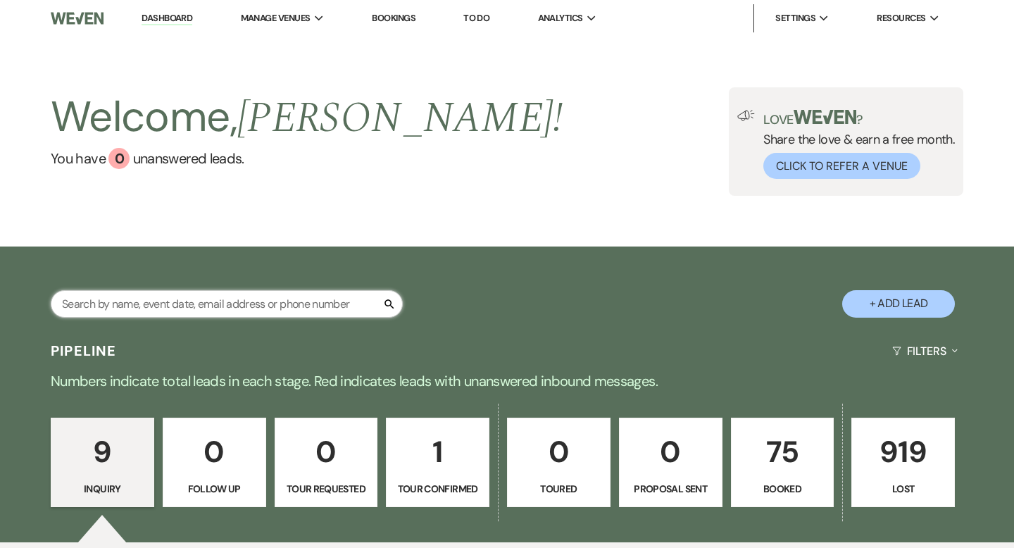
click at [219, 304] on input "text" at bounding box center [227, 303] width 352 height 27
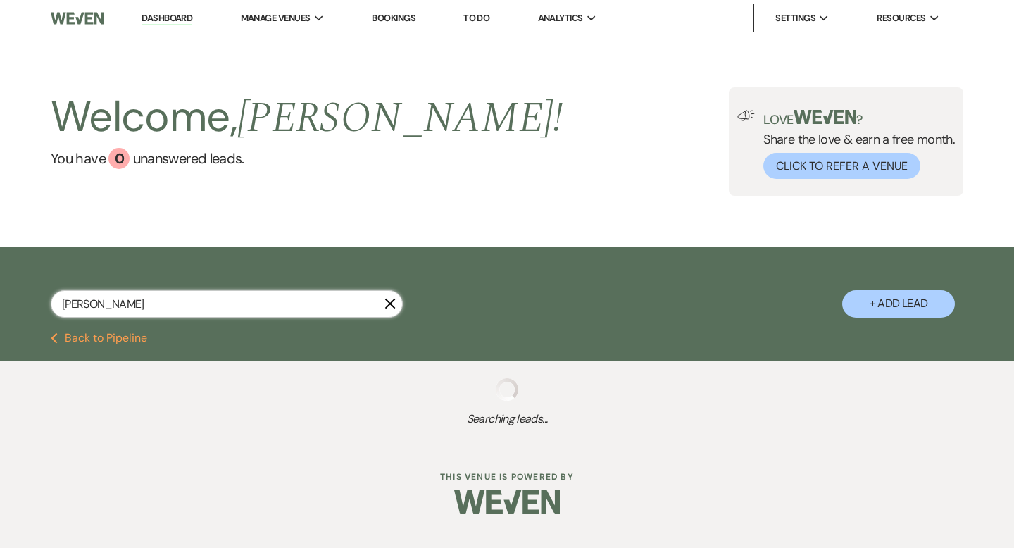
type input "[PERSON_NAME]"
select select "8"
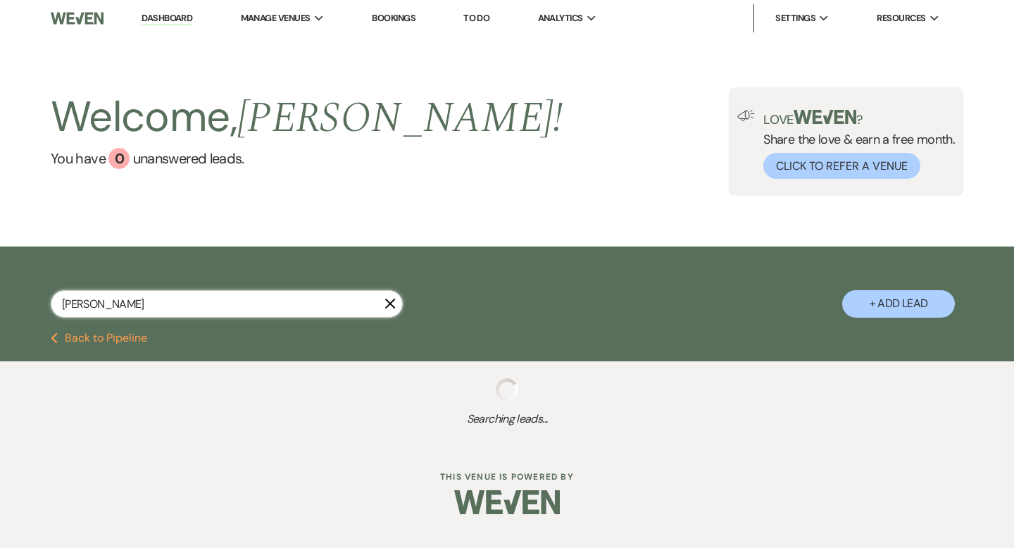
select select "8"
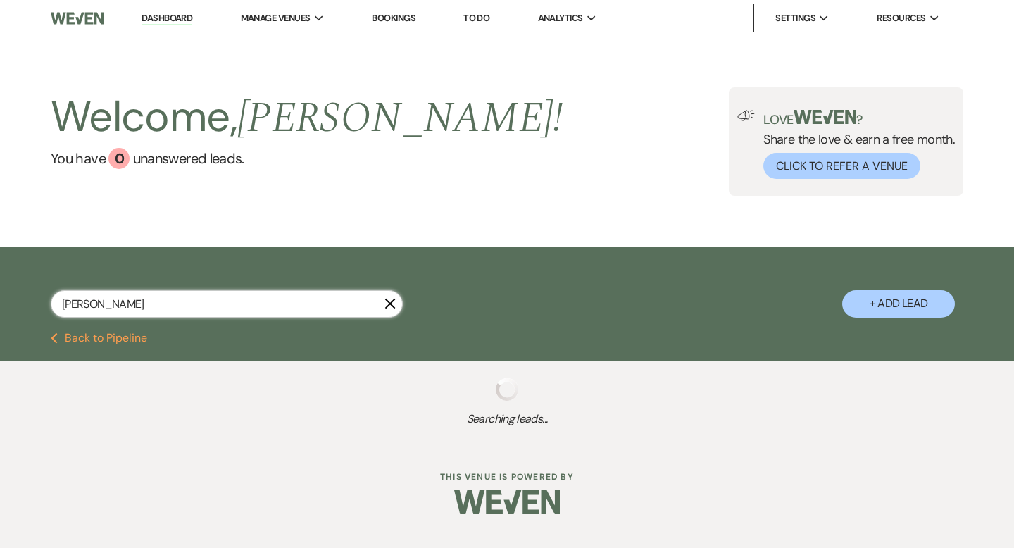
select select "8"
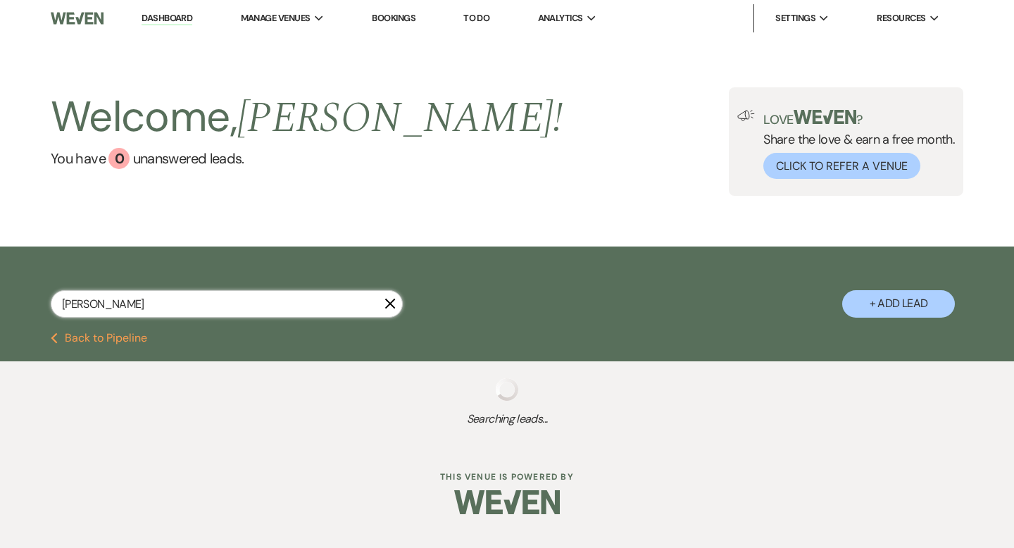
select select "8"
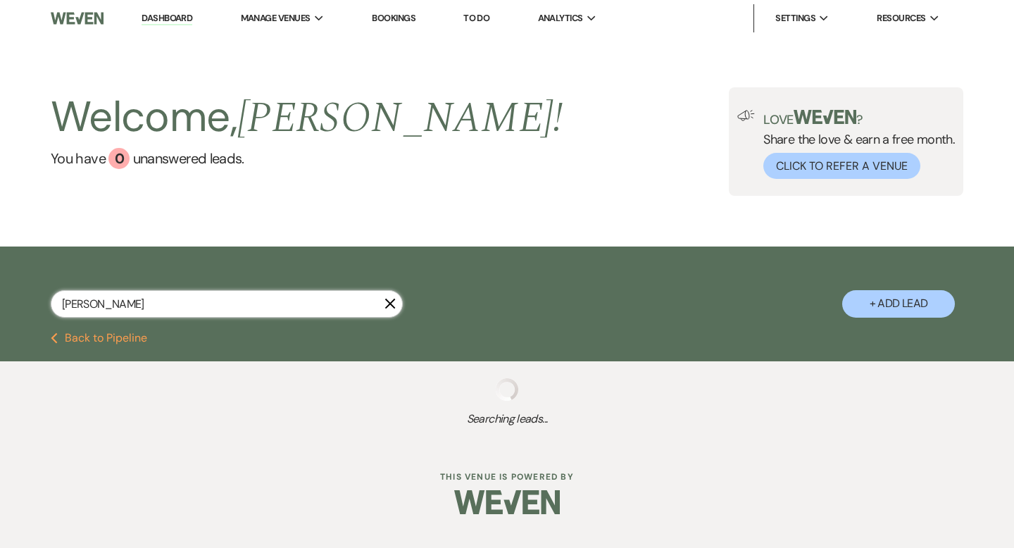
select select "8"
select select "4"
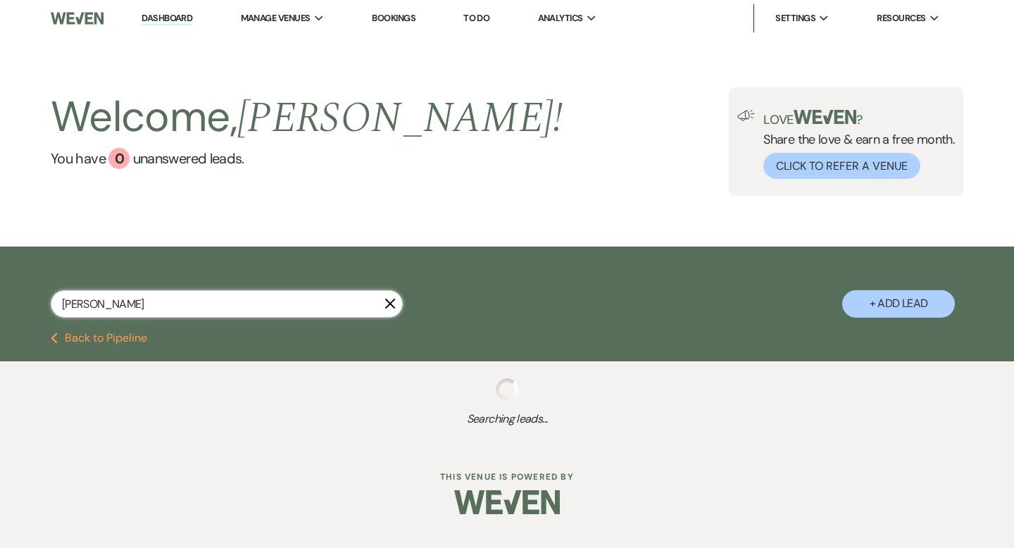
select select "8"
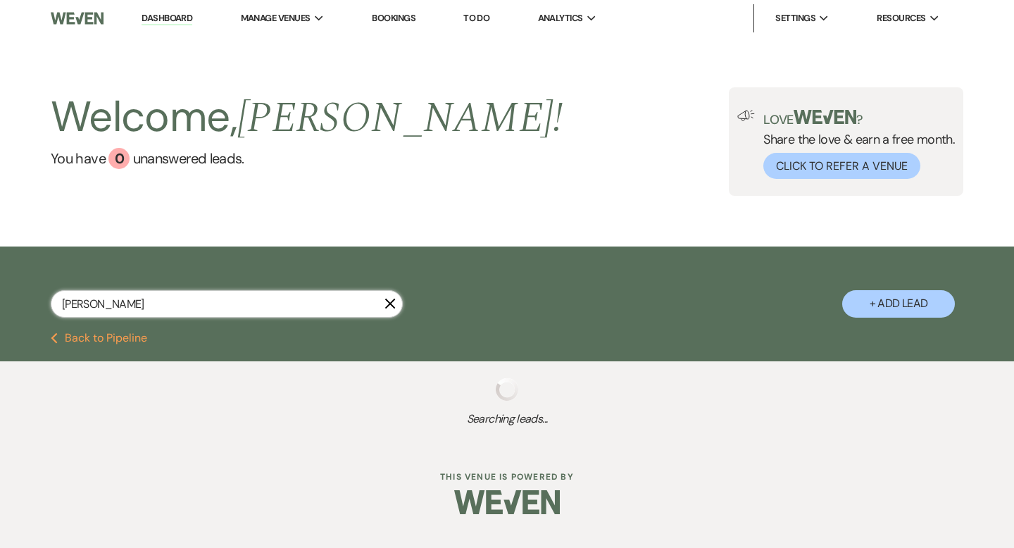
select select "8"
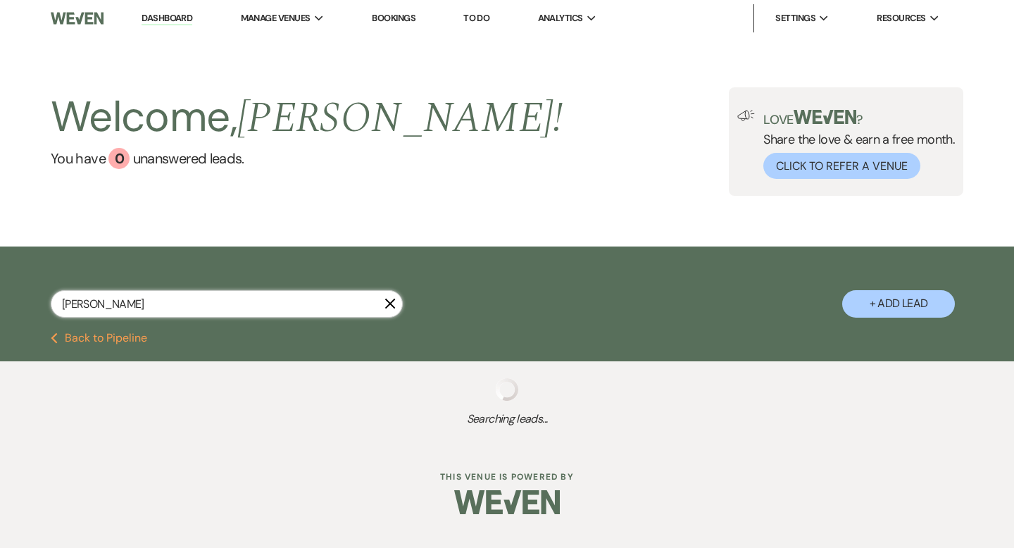
select select "8"
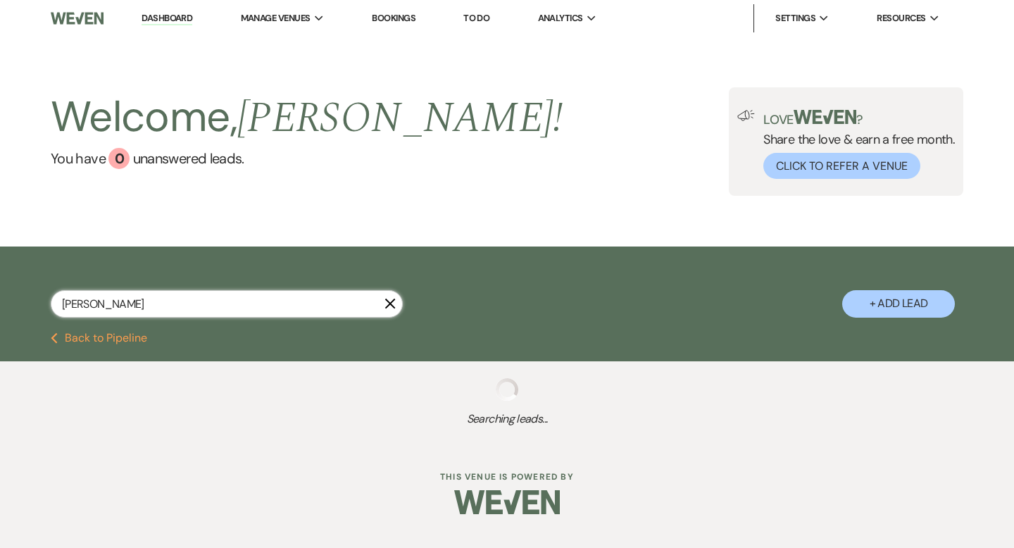
select select "8"
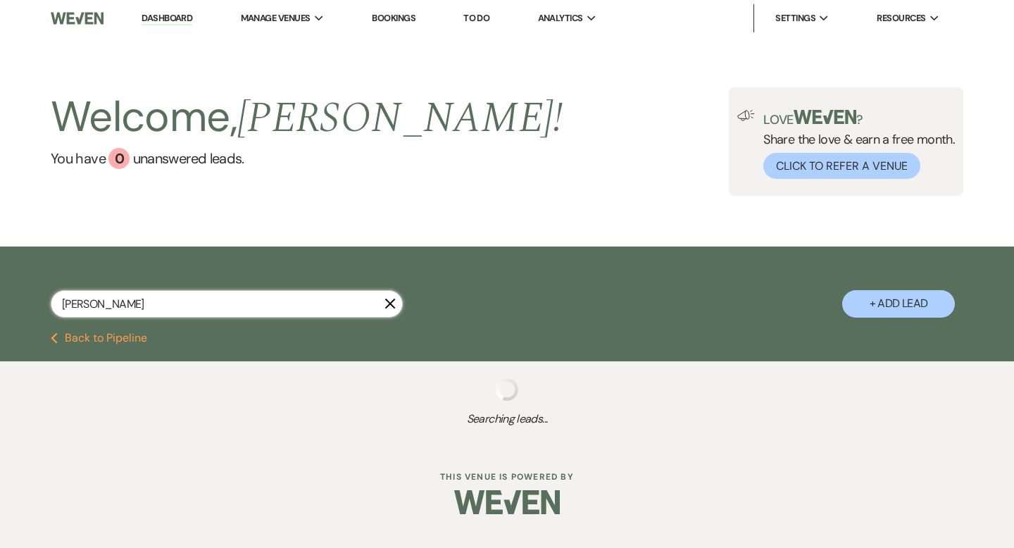
select select "8"
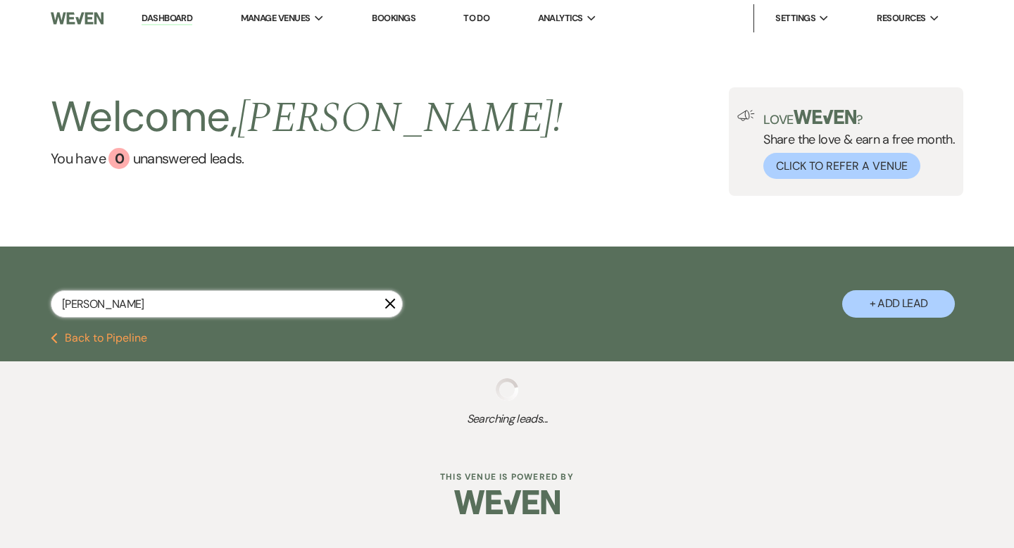
select select "8"
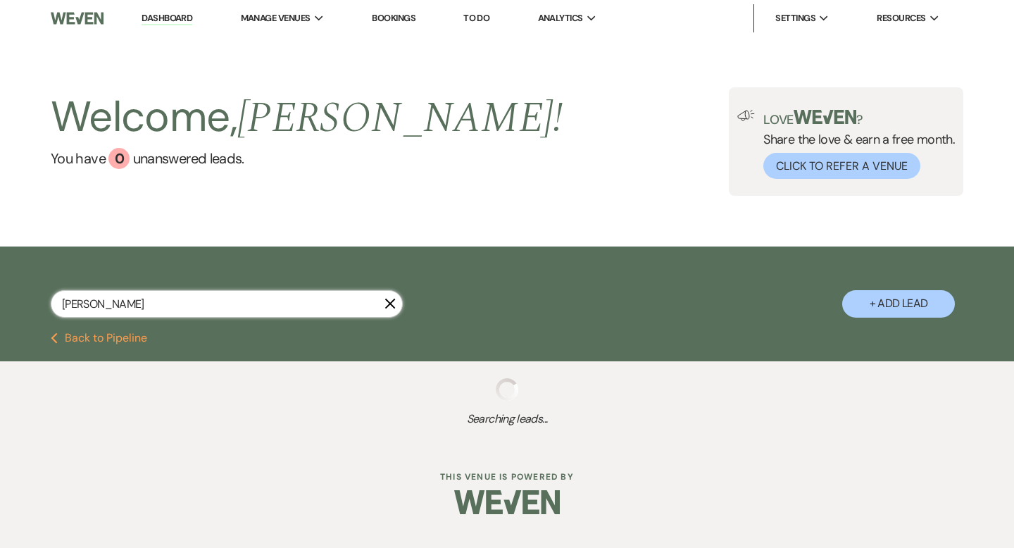
select select "8"
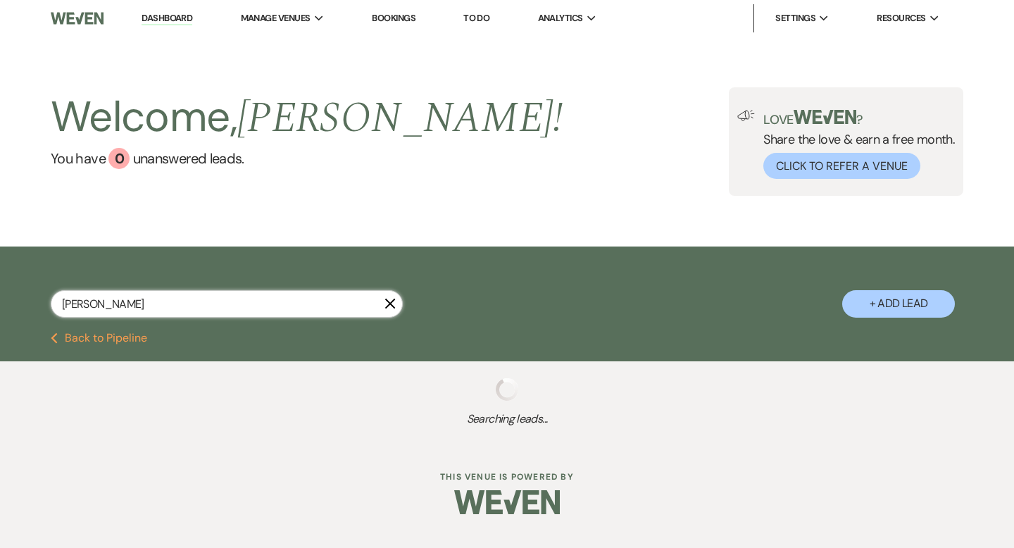
select select "8"
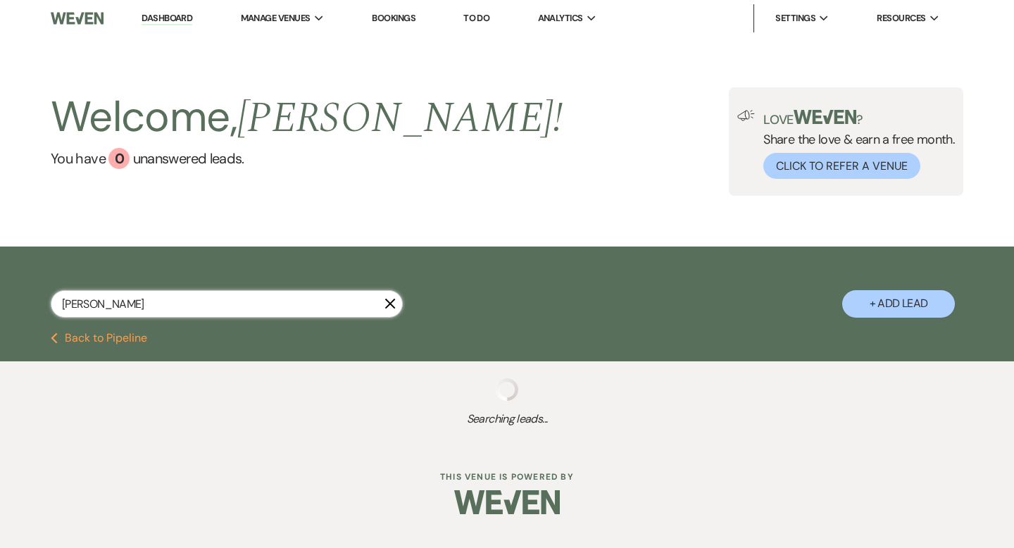
select select "8"
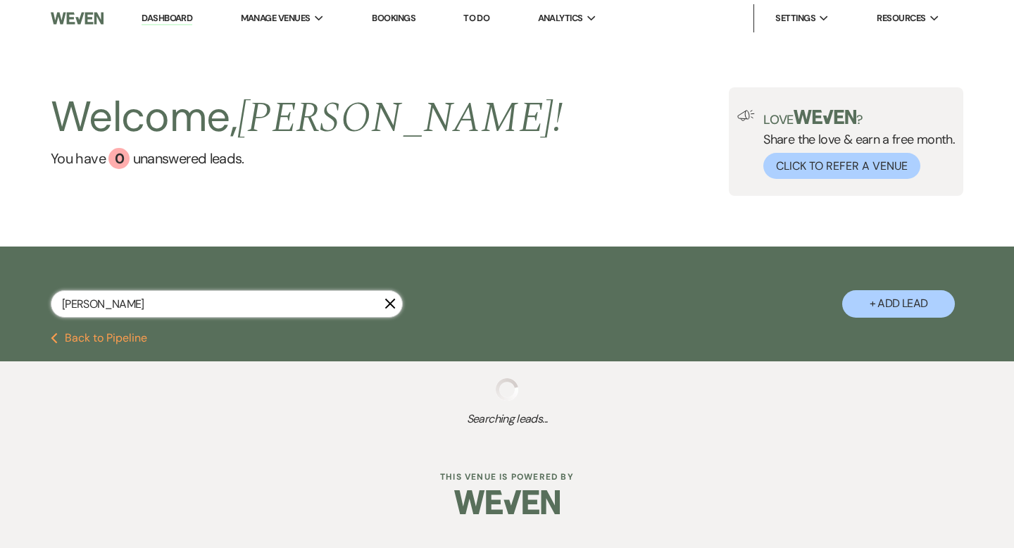
select select "8"
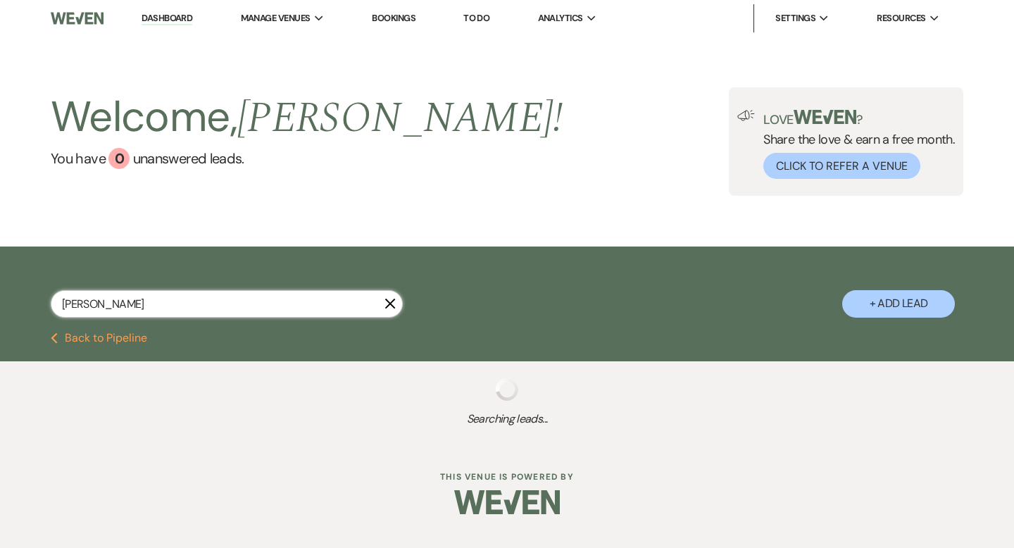
select select "8"
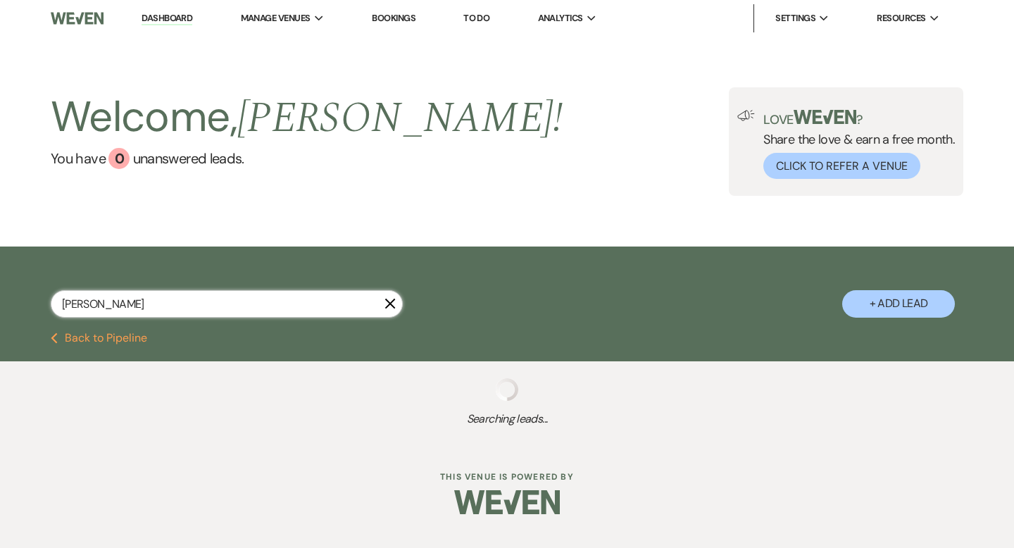
select select "8"
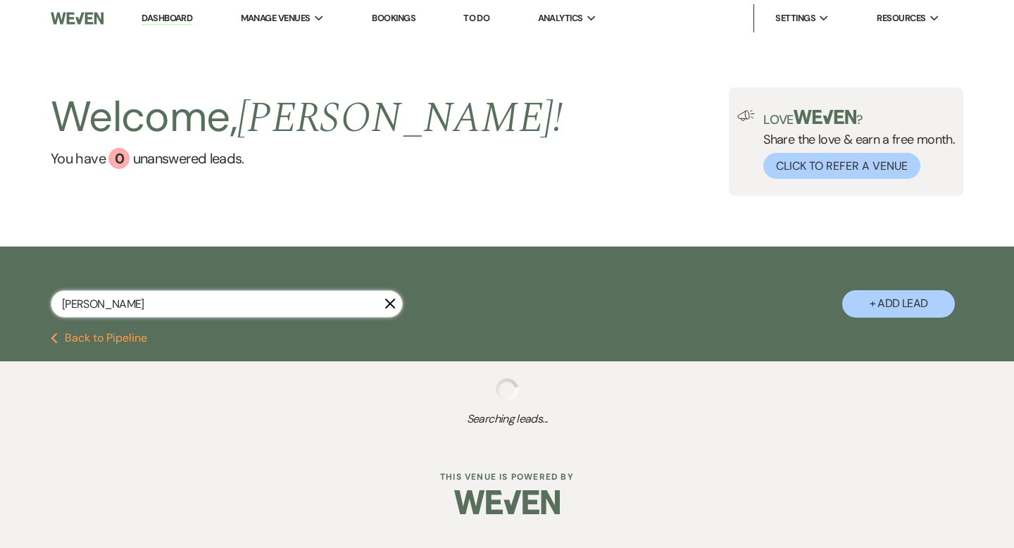
select select "8"
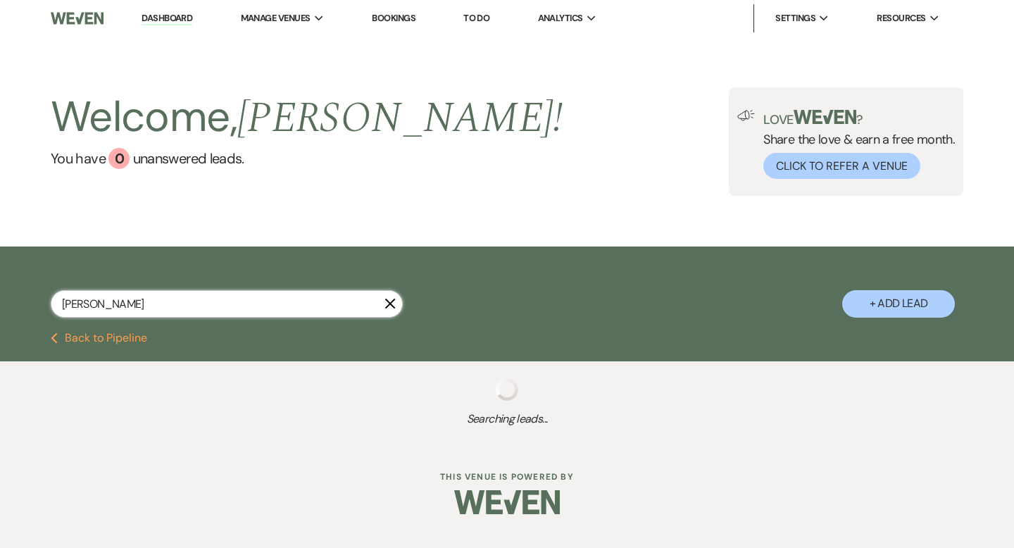
select select "8"
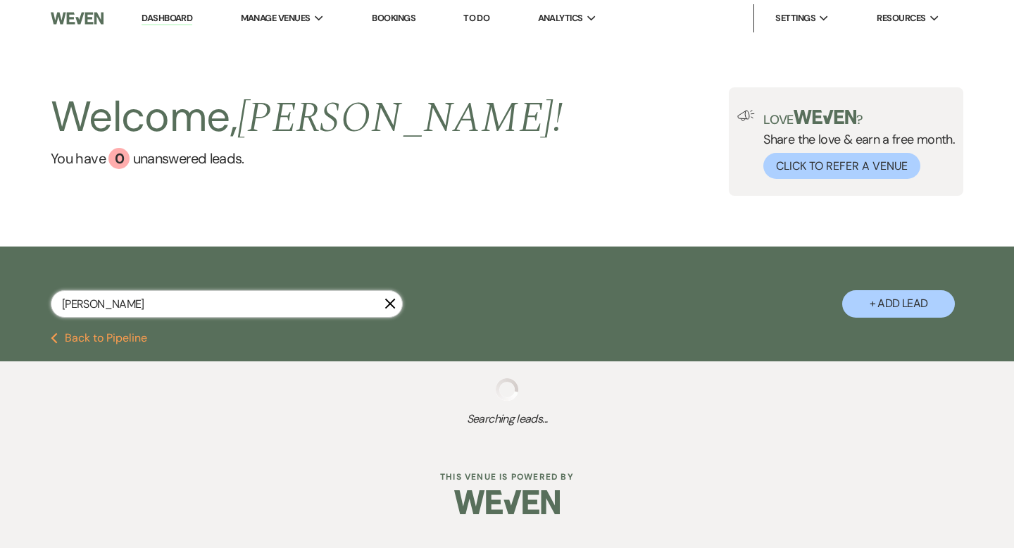
select select "8"
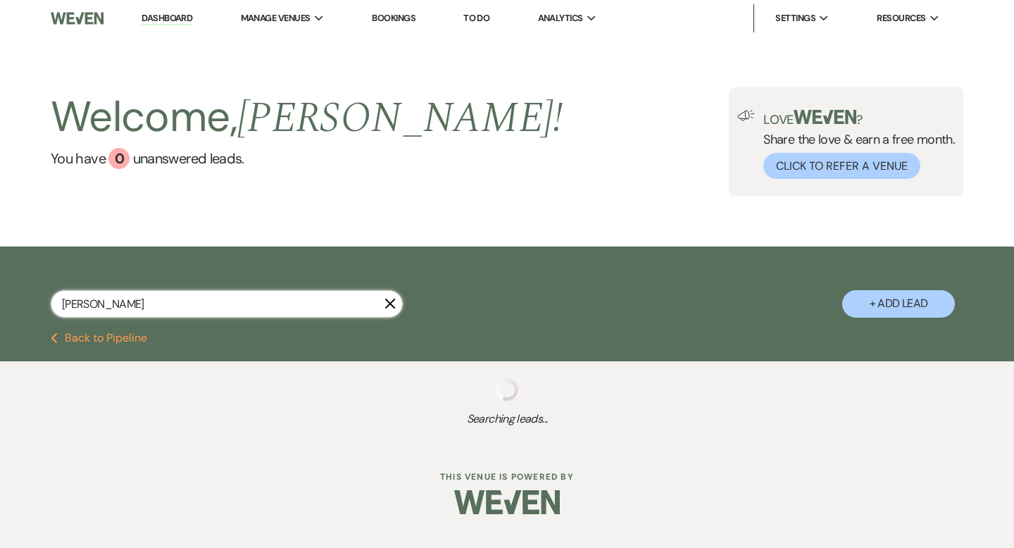
select select "8"
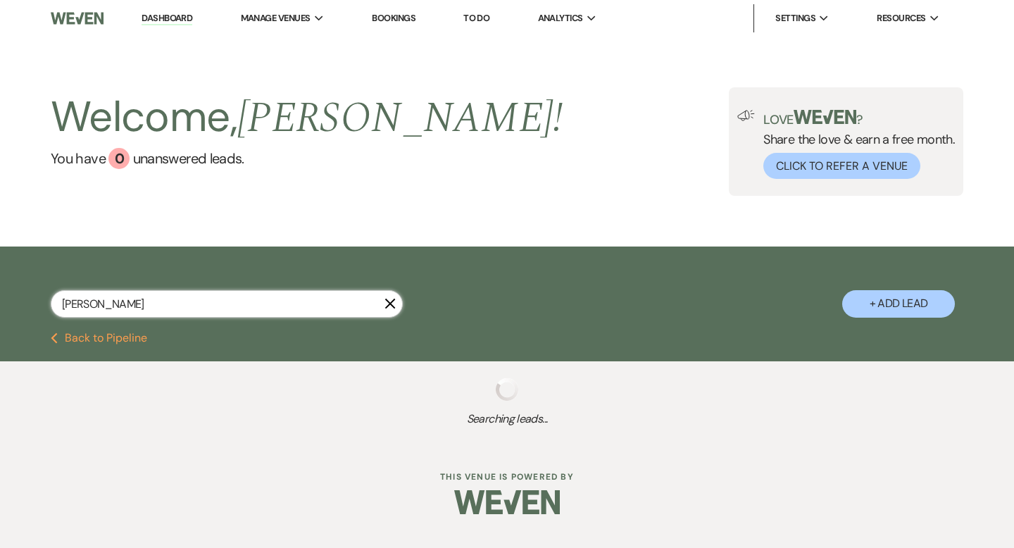
select select "8"
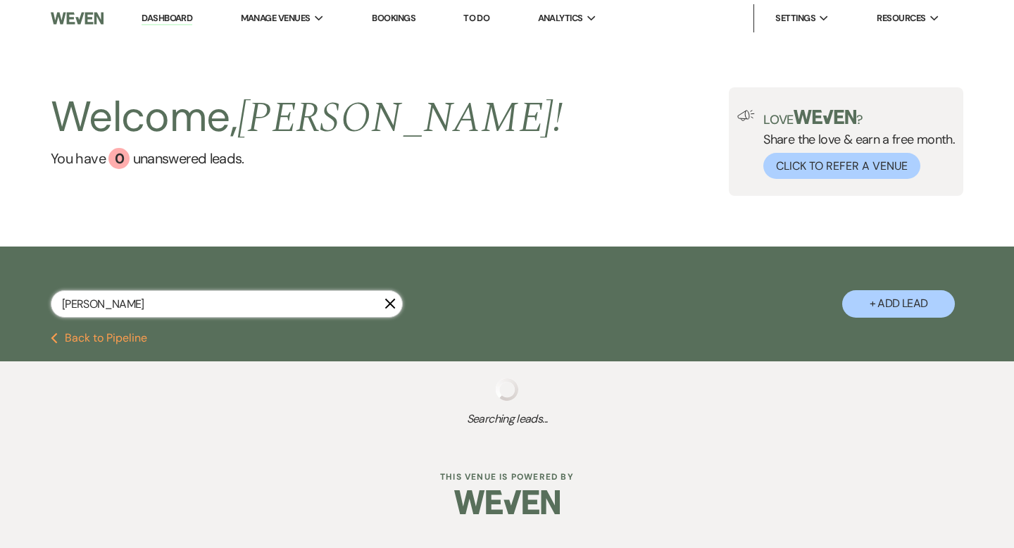
select select "8"
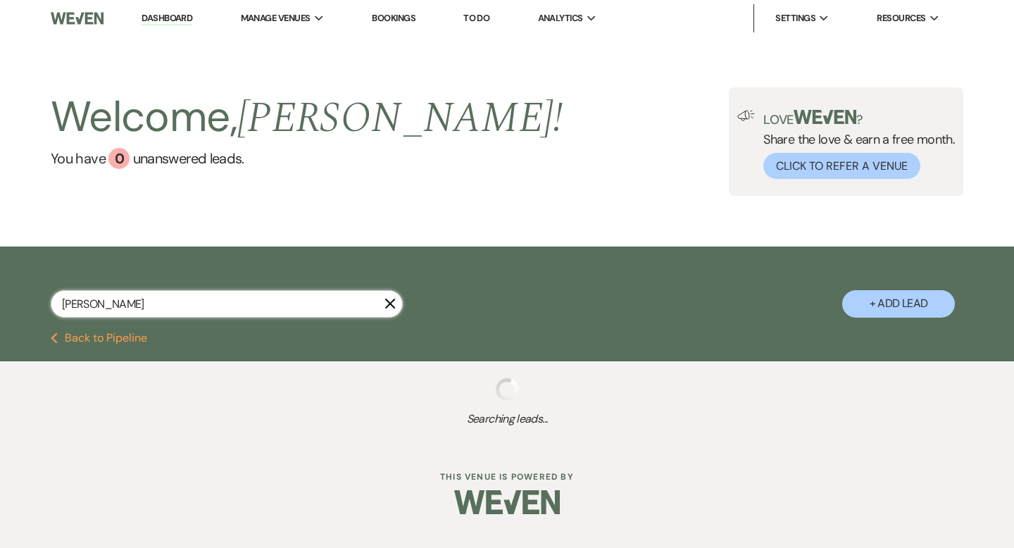
select select "8"
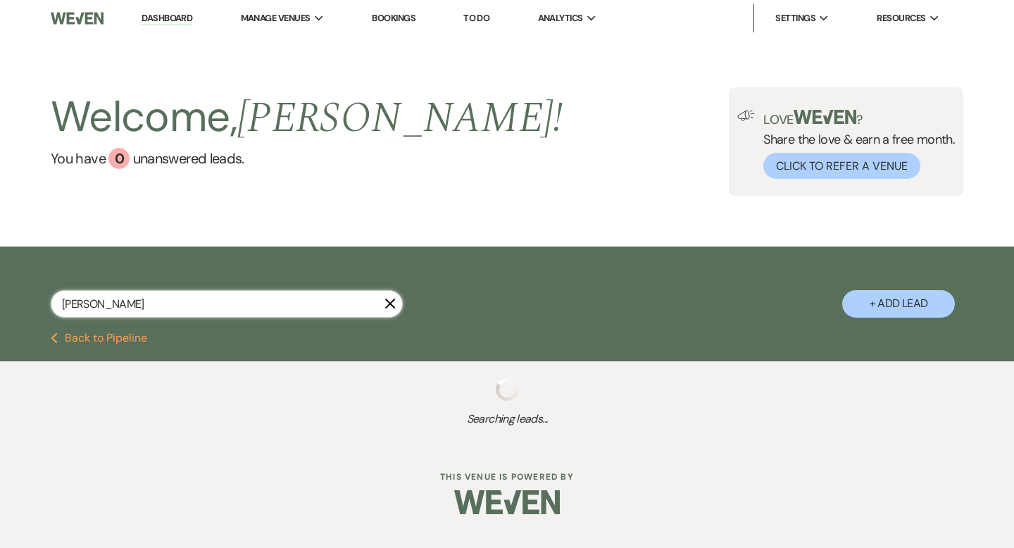
select select "8"
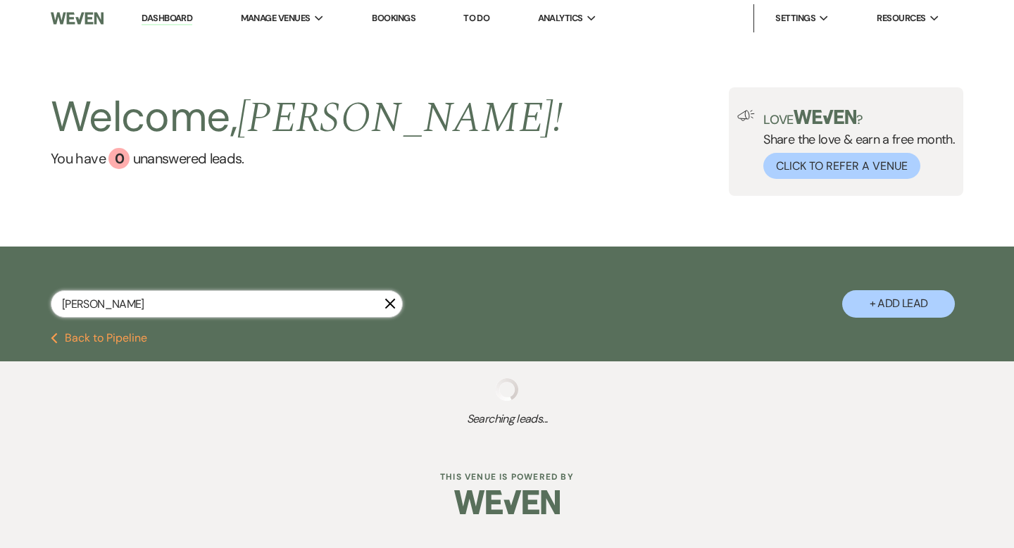
select select "8"
select select "11"
select select "8"
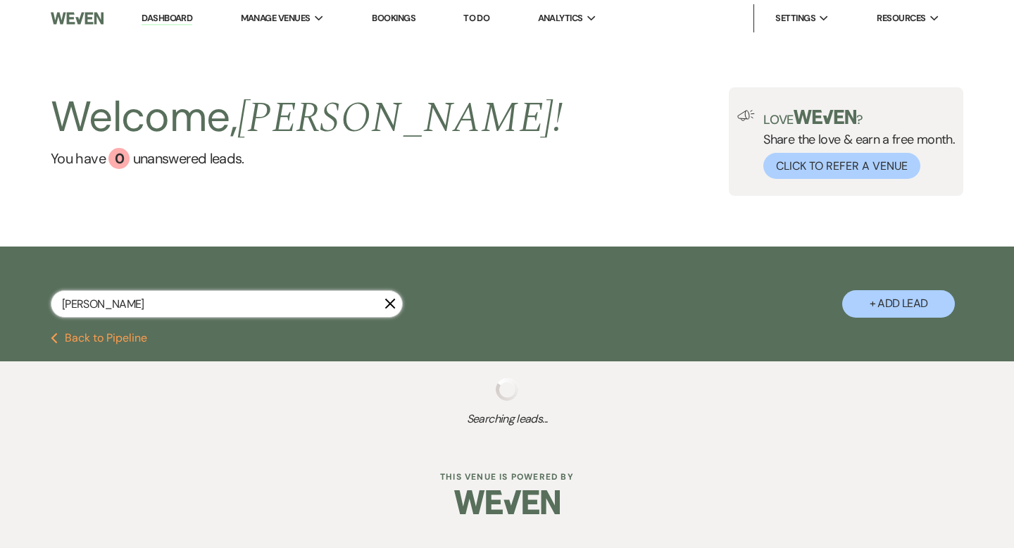
select select "8"
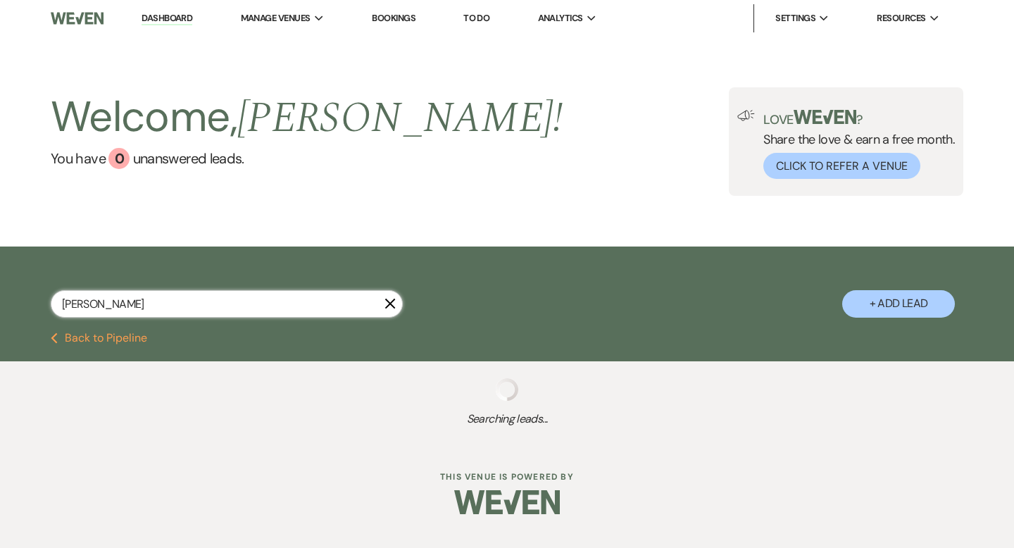
select select "8"
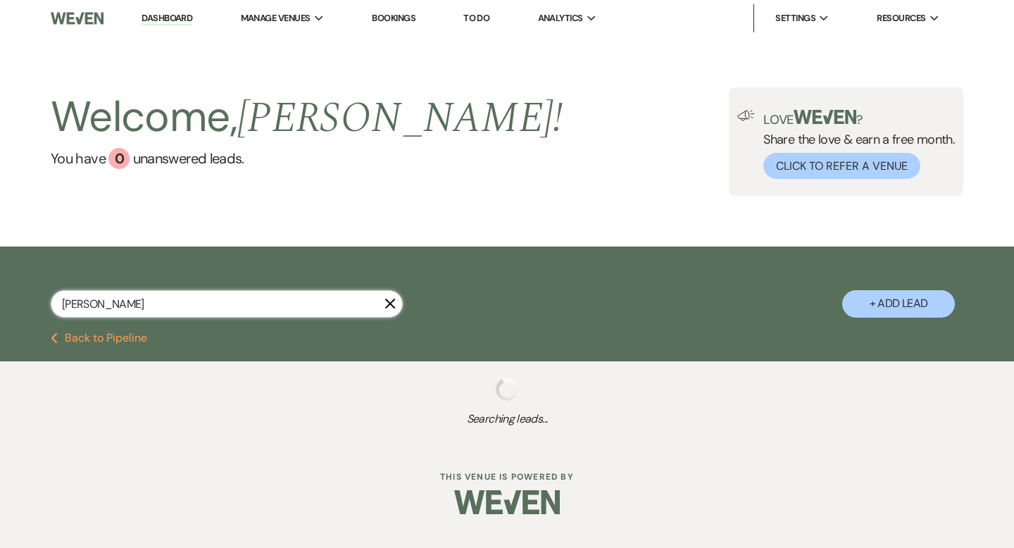
select select "8"
select select "7"
select select "8"
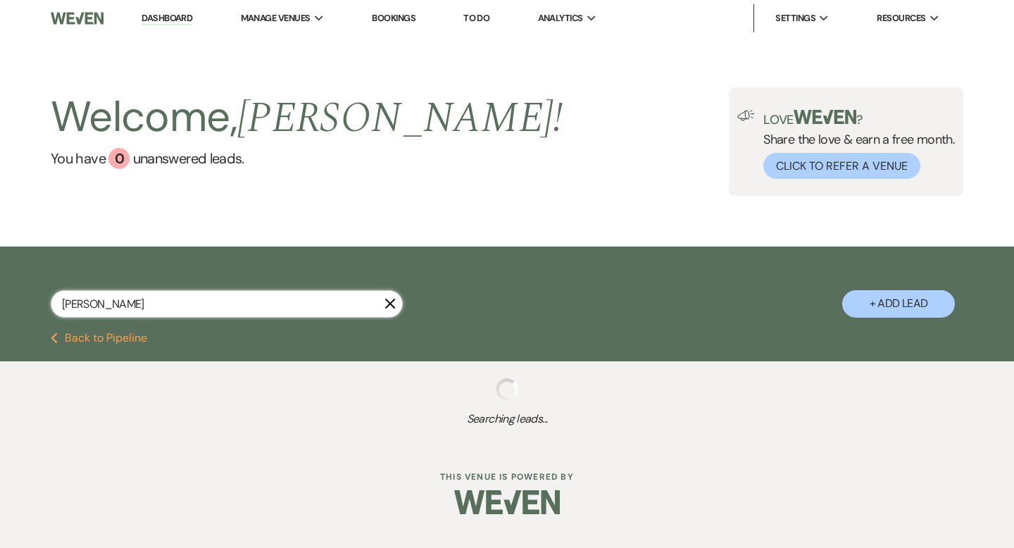
select select "8"
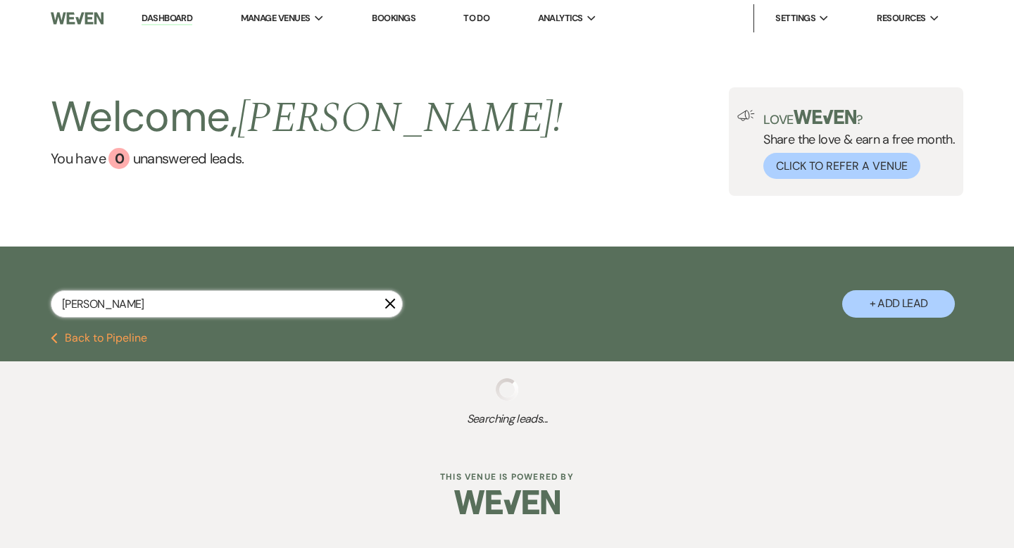
select select "8"
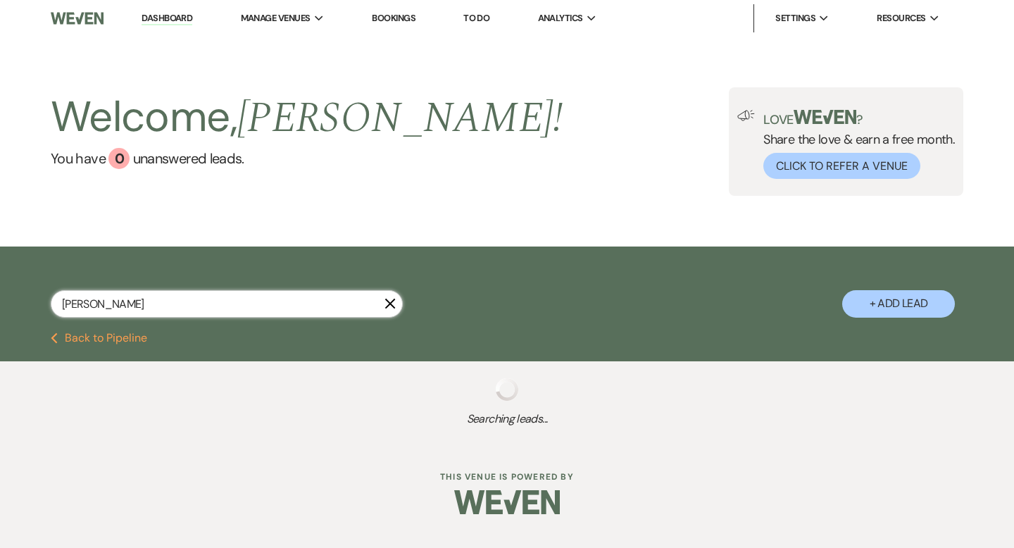
select select "8"
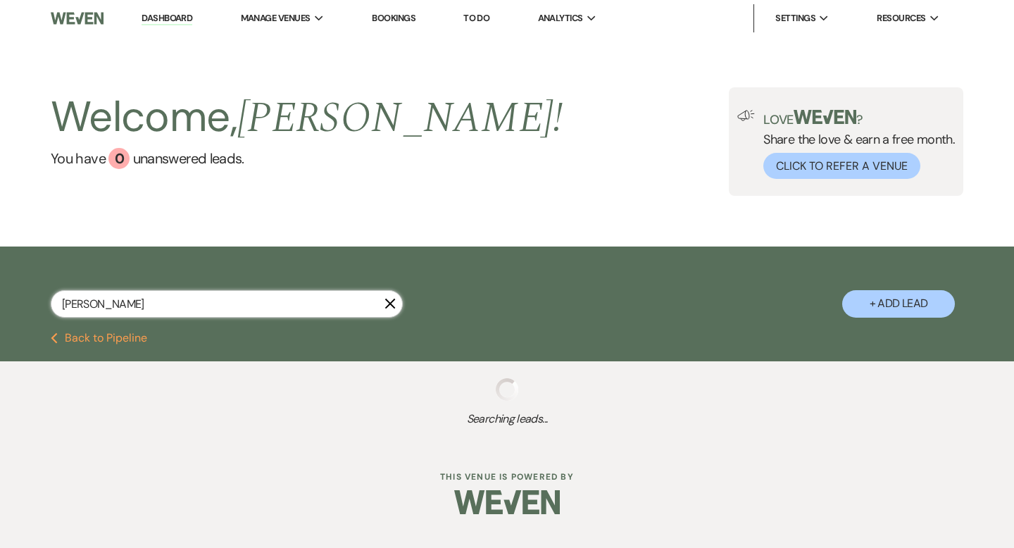
select select "8"
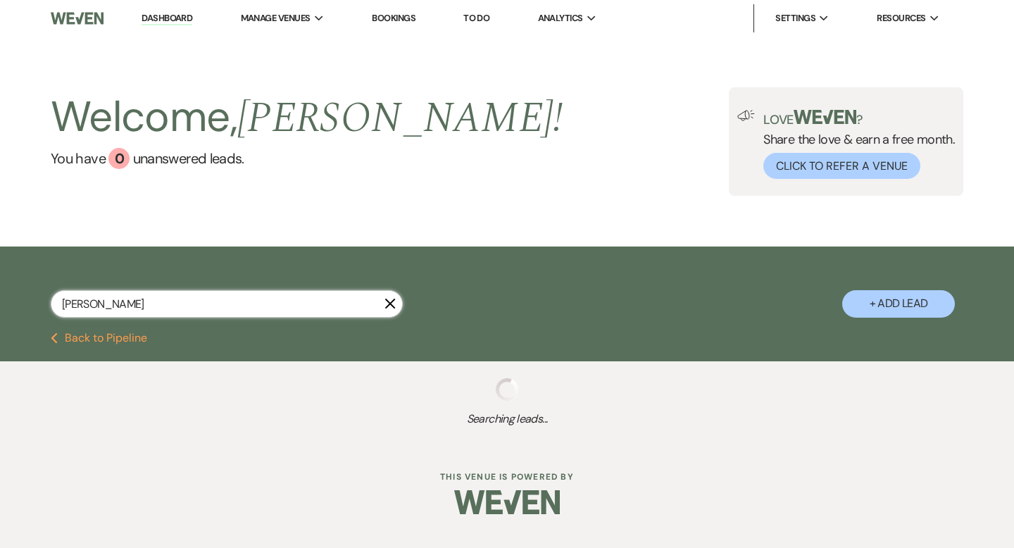
select select "8"
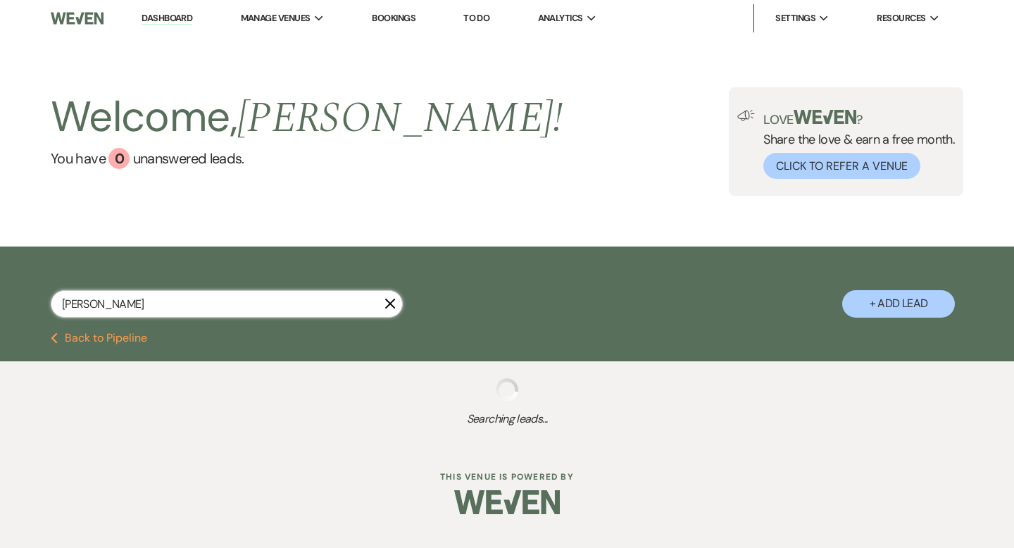
select select "8"
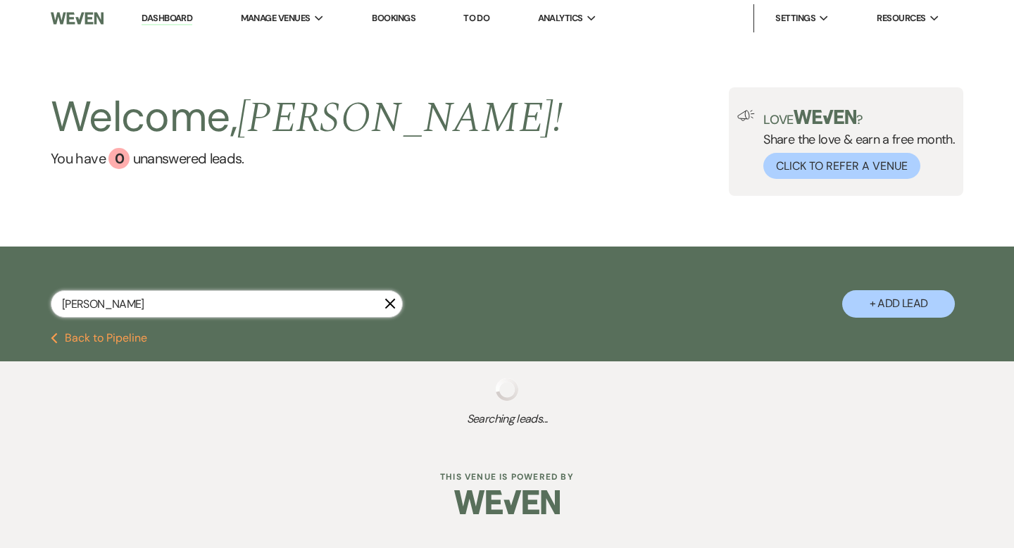
select select "8"
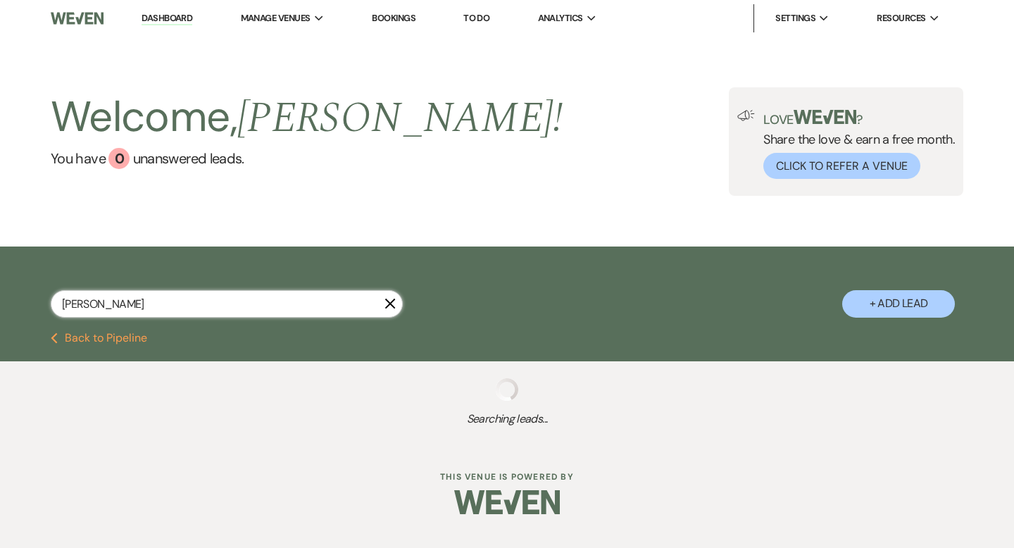
select select "8"
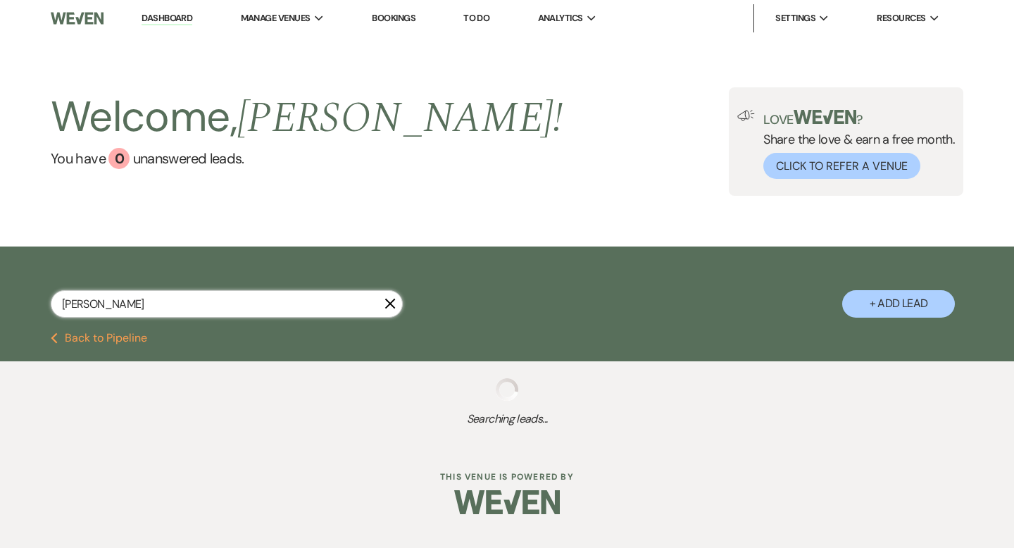
select select "8"
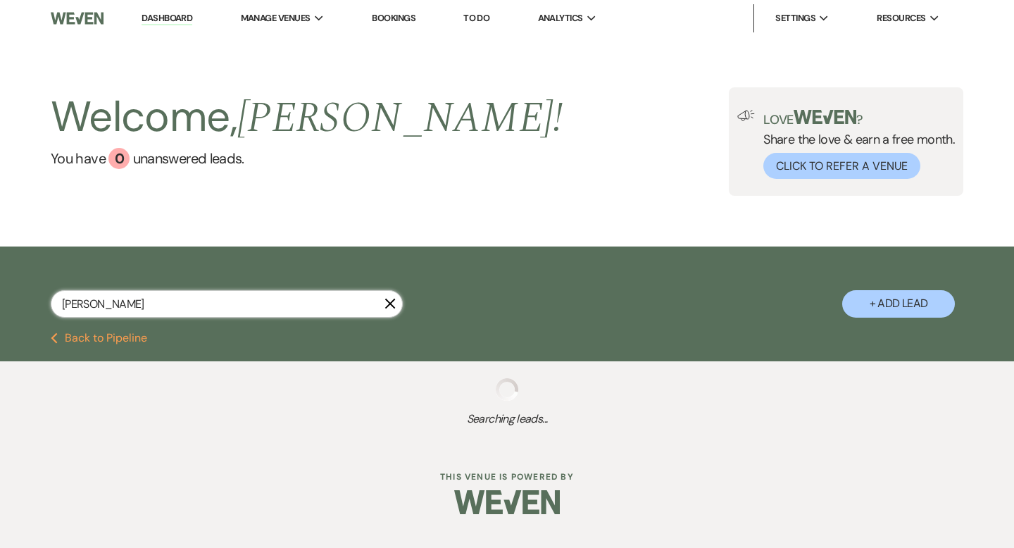
select select "8"
select select "5"
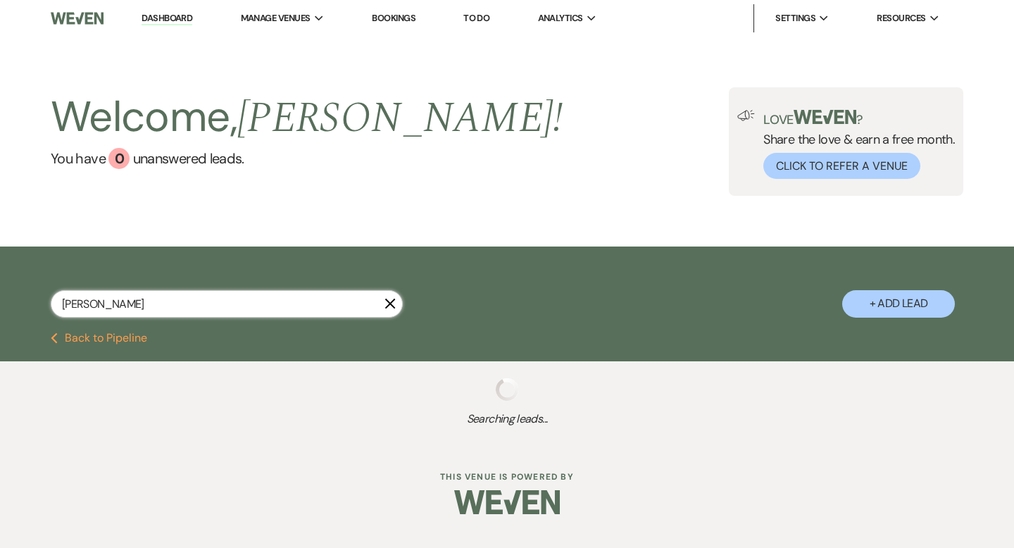
select select "8"
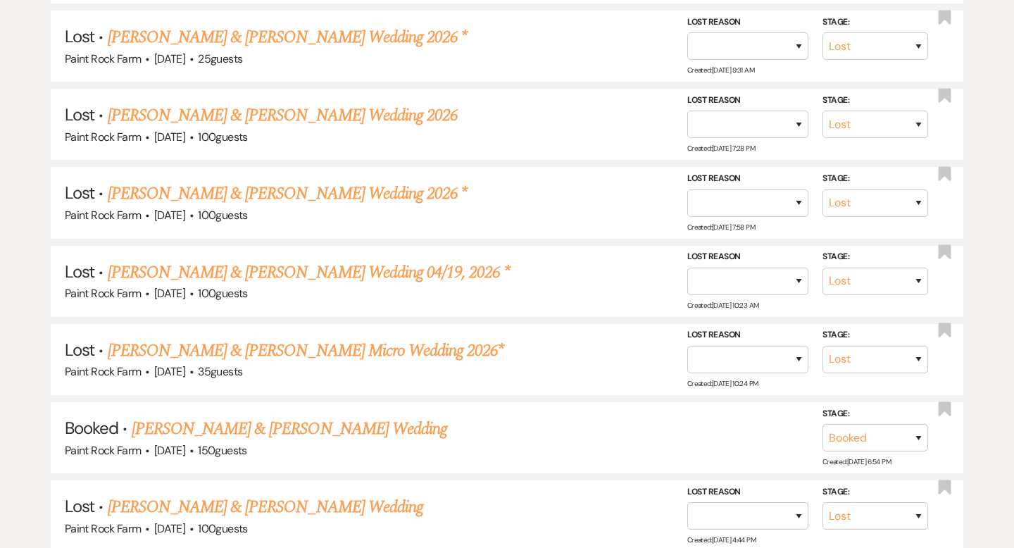
scroll to position [452, 0]
click at [246, 425] on link "[PERSON_NAME] & [PERSON_NAME] Wedding" at bounding box center [289, 429] width 315 height 25
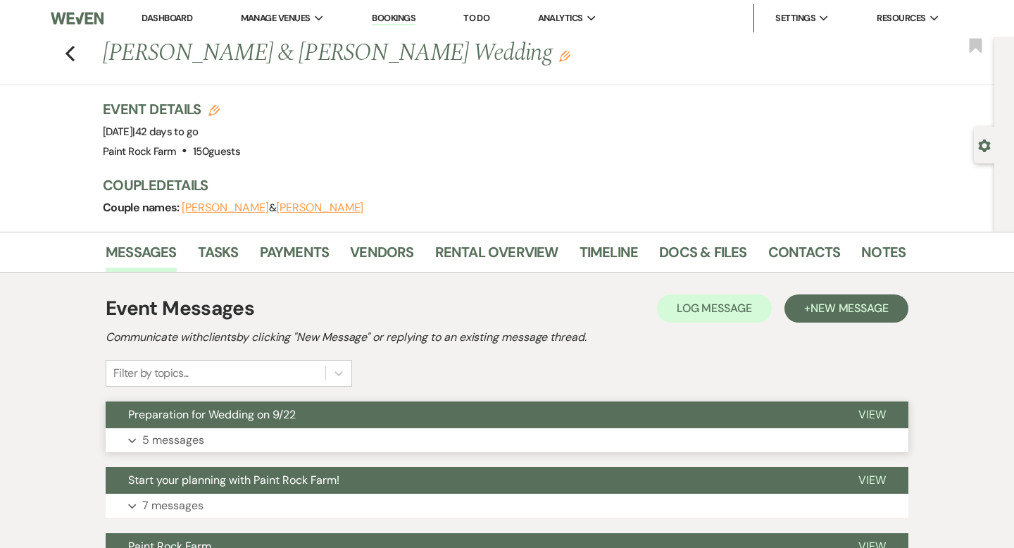
click at [268, 415] on span "Preparation for Wedding on 9/22" at bounding box center [212, 414] width 168 height 15
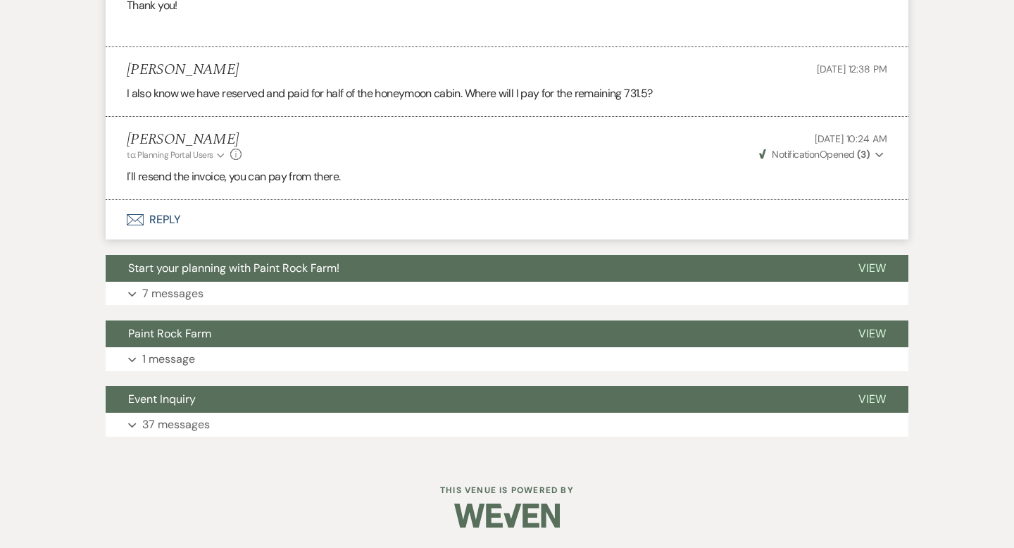
scroll to position [1528, 0]
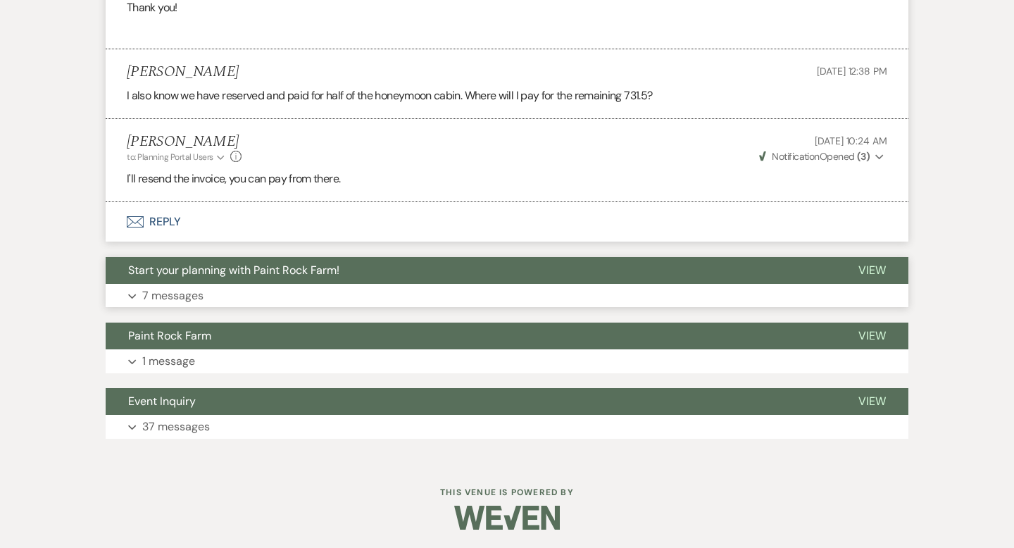
click at [182, 294] on p "7 messages" at bounding box center [172, 296] width 61 height 18
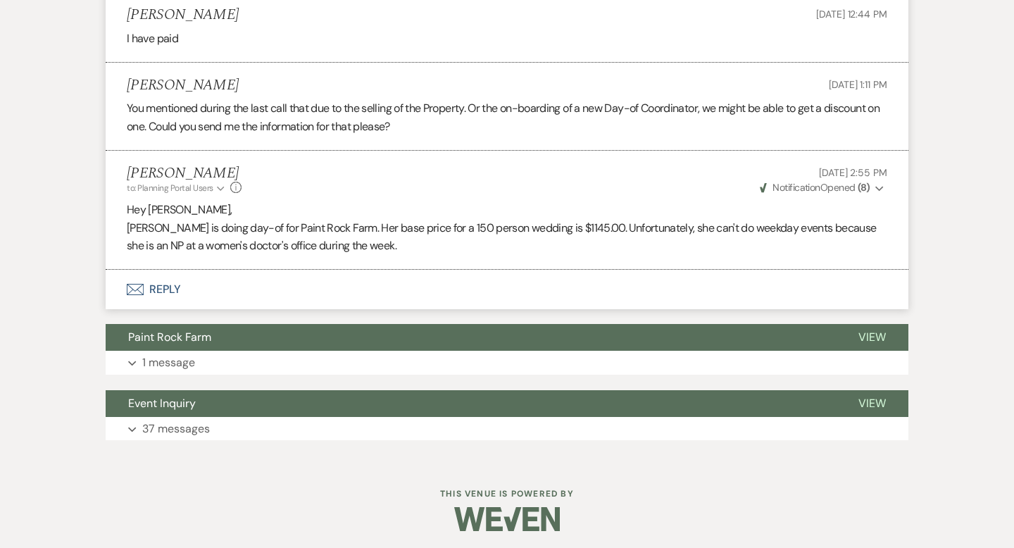
scroll to position [2749, 0]
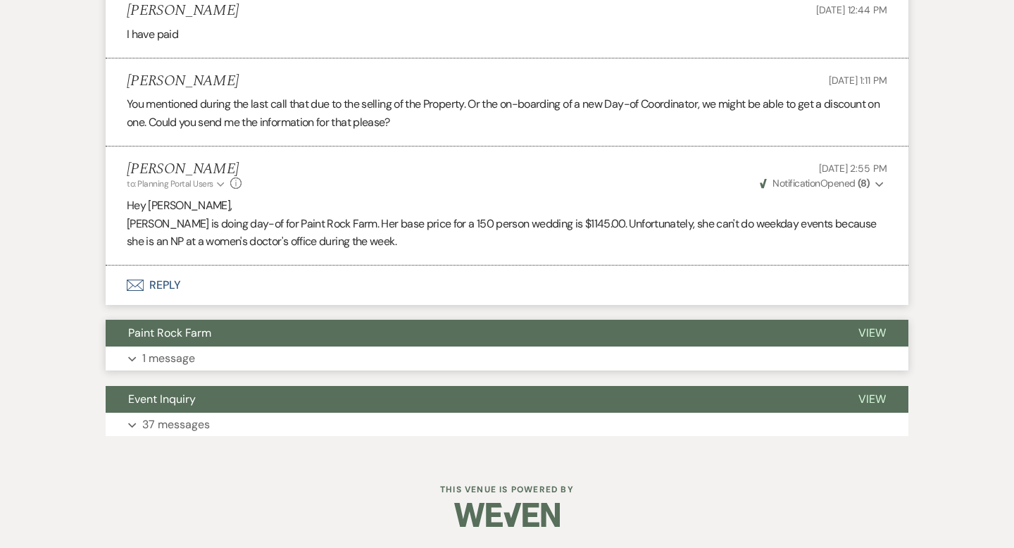
click at [177, 358] on p "1 message" at bounding box center [168, 358] width 53 height 18
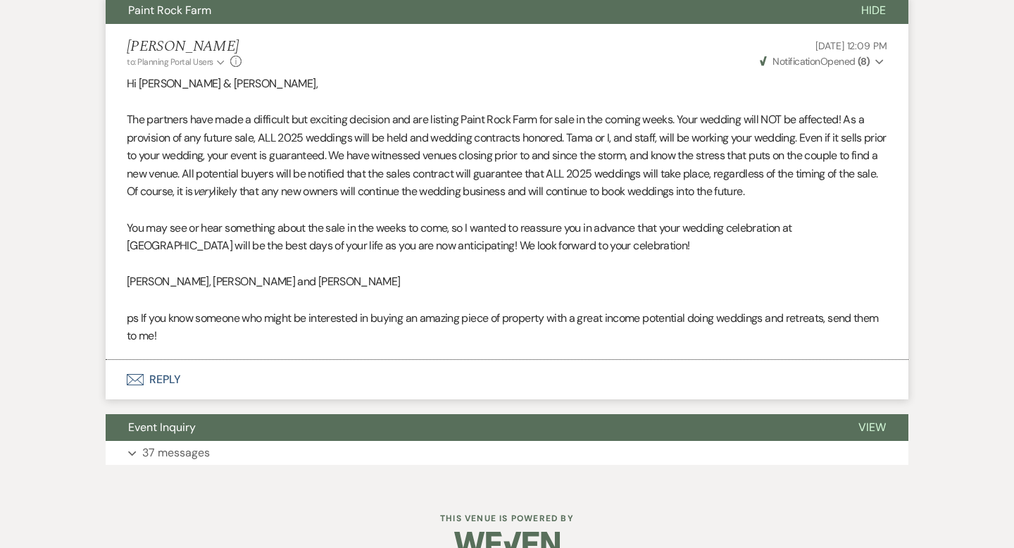
scroll to position [3100, 0]
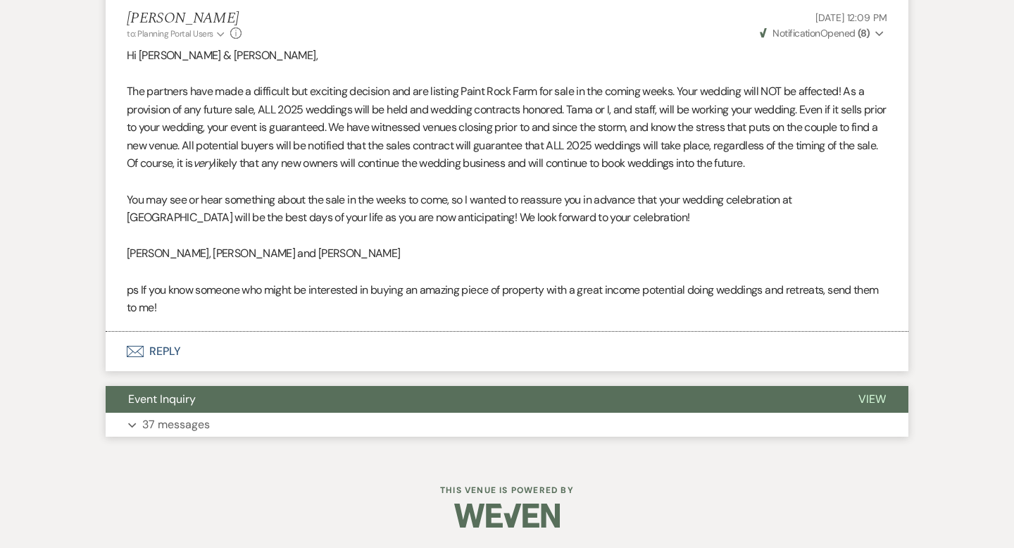
click at [189, 427] on p "37 messages" at bounding box center [176, 424] width 68 height 18
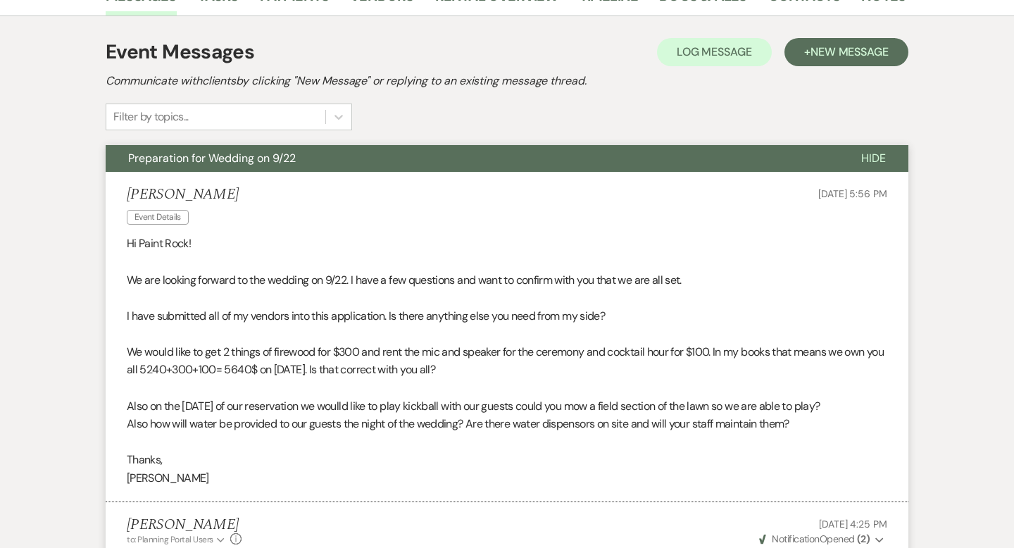
scroll to position [0, 0]
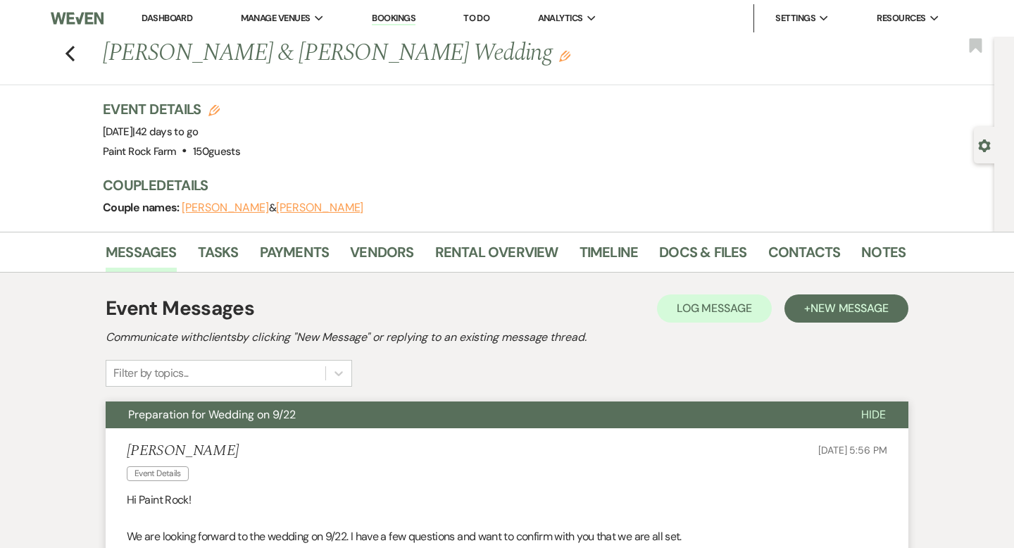
click at [879, 417] on span "Hide" at bounding box center [873, 414] width 25 height 15
